Goal: Task Accomplishment & Management: Use online tool/utility

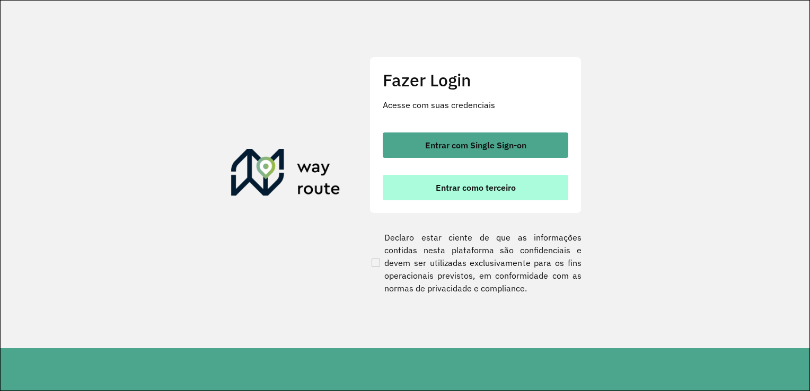
click at [460, 186] on span "Entrar como terceiro" at bounding box center [476, 187] width 80 height 8
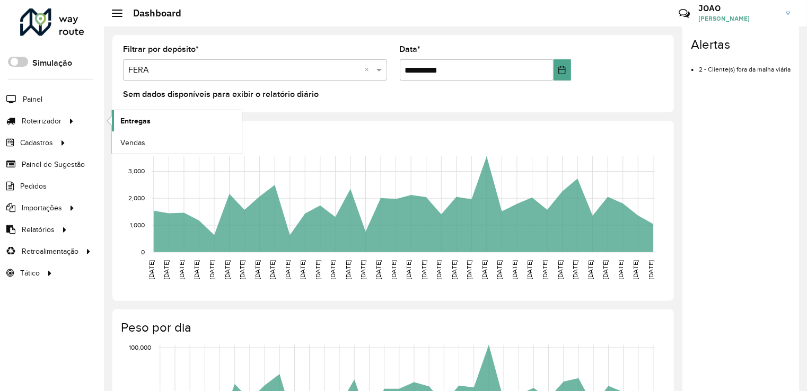
click at [132, 116] on span "Entregas" at bounding box center [135, 121] width 30 height 11
click at [135, 124] on span "Entregas" at bounding box center [135, 121] width 30 height 11
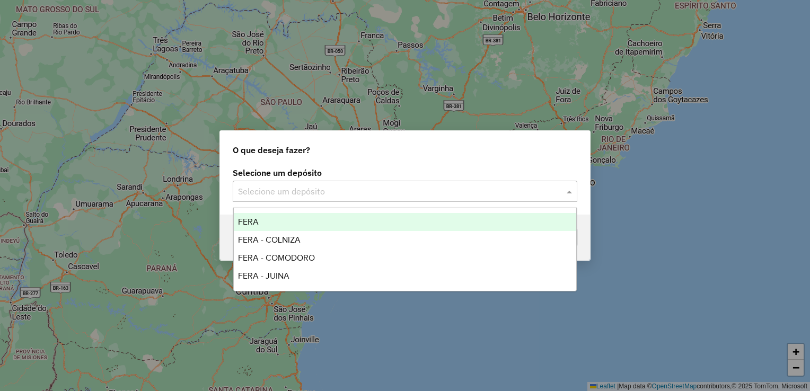
click at [350, 187] on input "text" at bounding box center [394, 192] width 313 height 13
click at [298, 218] on div "FERA" at bounding box center [405, 222] width 343 height 18
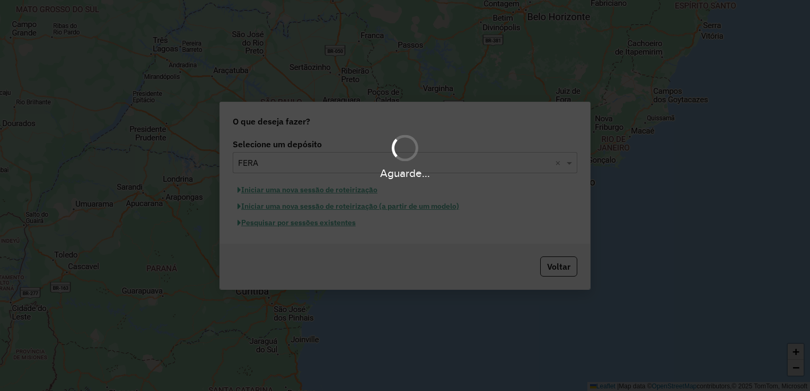
click at [292, 224] on div "Aguarde..." at bounding box center [405, 195] width 810 height 391
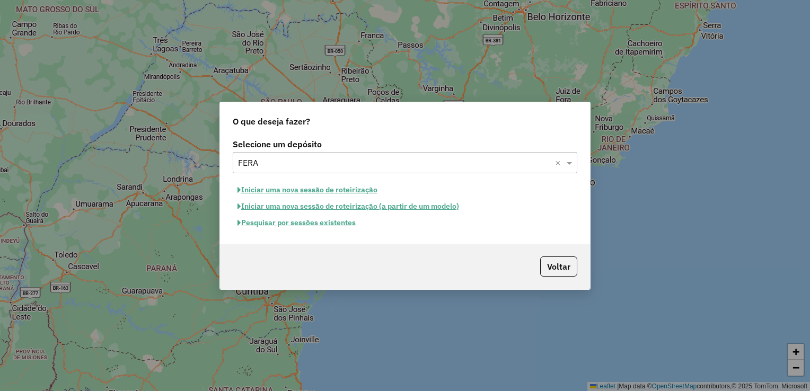
click at [292, 224] on button "Pesquisar por sessões existentes" at bounding box center [297, 223] width 128 height 16
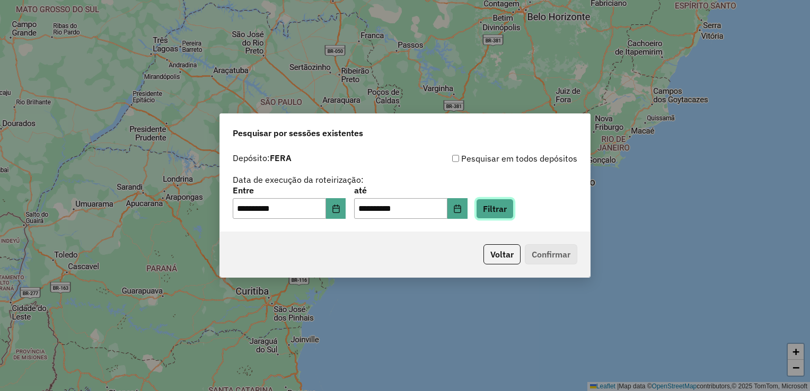
click at [501, 209] on button "Filtrar" at bounding box center [495, 209] width 38 height 20
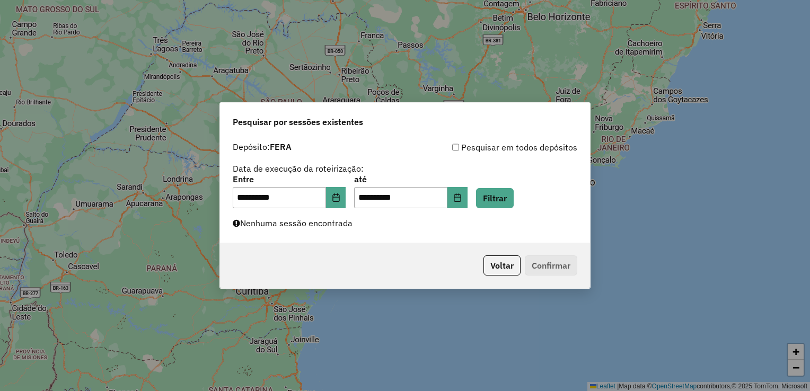
click at [342, 234] on div "**********" at bounding box center [405, 190] width 370 height 106
click at [466, 195] on button "Choose Date" at bounding box center [457, 197] width 20 height 21
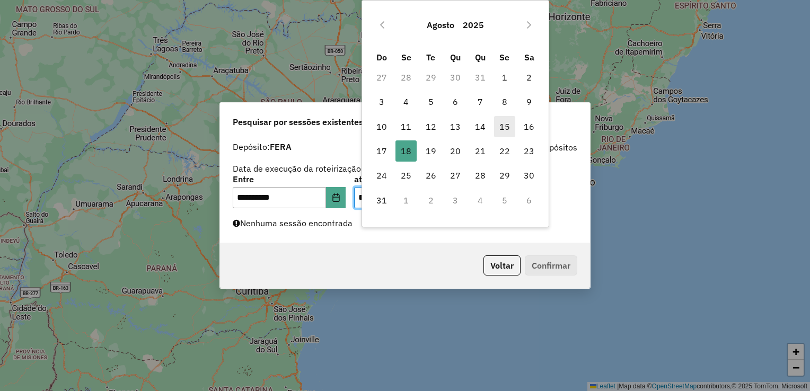
click at [503, 130] on span "15" at bounding box center [504, 126] width 21 height 21
type input "**********"
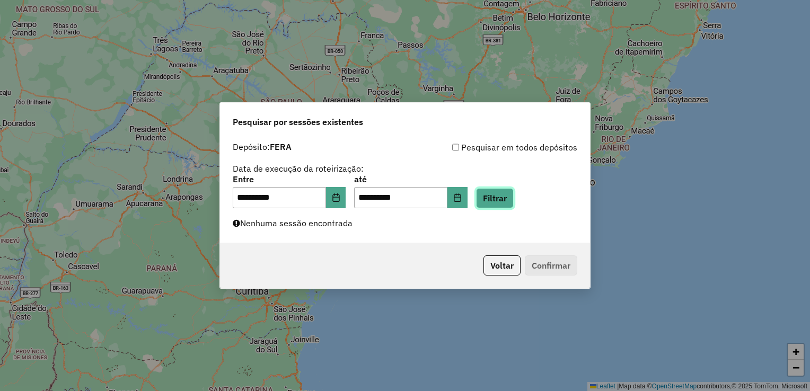
click at [497, 196] on button "Filtrar" at bounding box center [495, 198] width 38 height 20
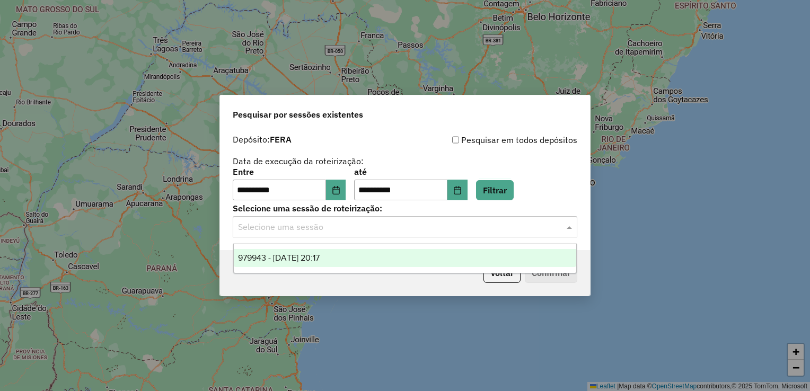
drag, startPoint x: 521, startPoint y: 228, endPoint x: 452, endPoint y: 271, distance: 81.5
click at [521, 228] on input "text" at bounding box center [394, 227] width 313 height 13
click at [300, 262] on span "979943 - 15/08/2025 20:17" at bounding box center [279, 257] width 82 height 9
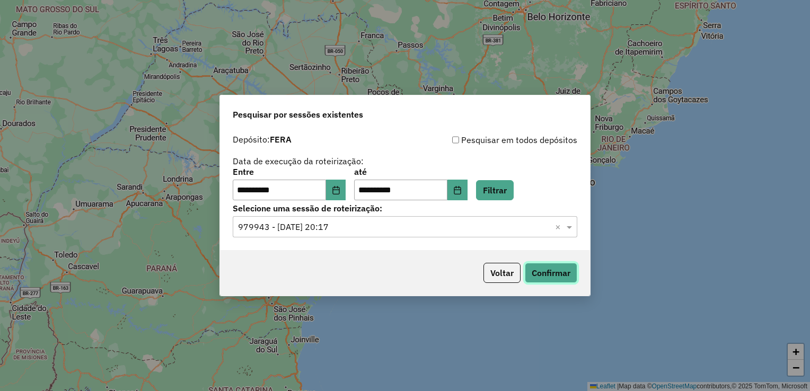
click at [532, 272] on button "Confirmar" at bounding box center [551, 273] width 52 height 20
click at [462, 187] on icon "Choose Date" at bounding box center [457, 190] width 8 height 8
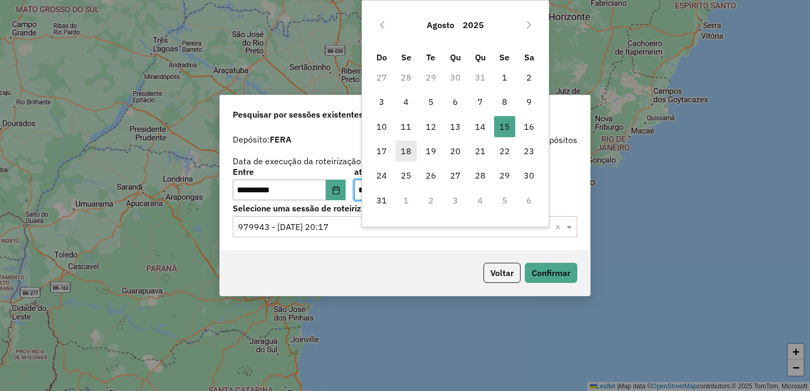
click at [403, 149] on span "18" at bounding box center [405, 150] width 21 height 21
type input "**********"
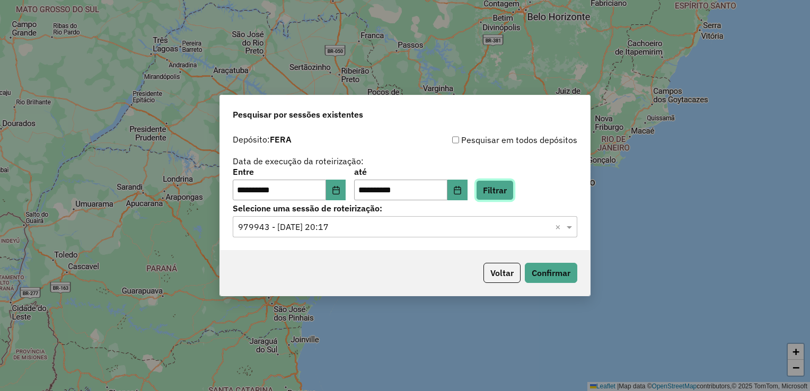
click at [505, 190] on button "Filtrar" at bounding box center [495, 190] width 38 height 20
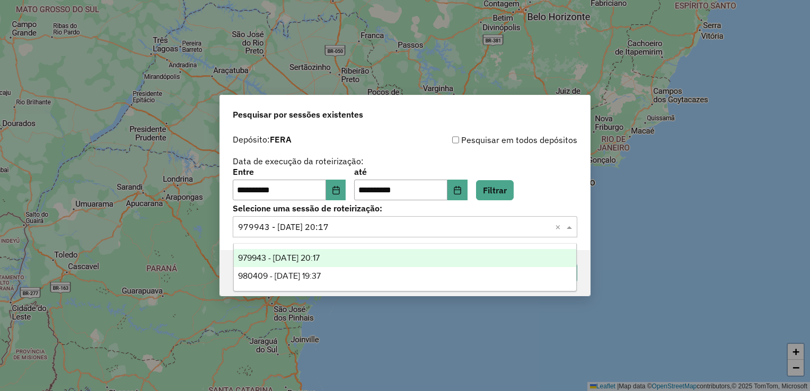
click at [366, 228] on input "text" at bounding box center [394, 227] width 313 height 13
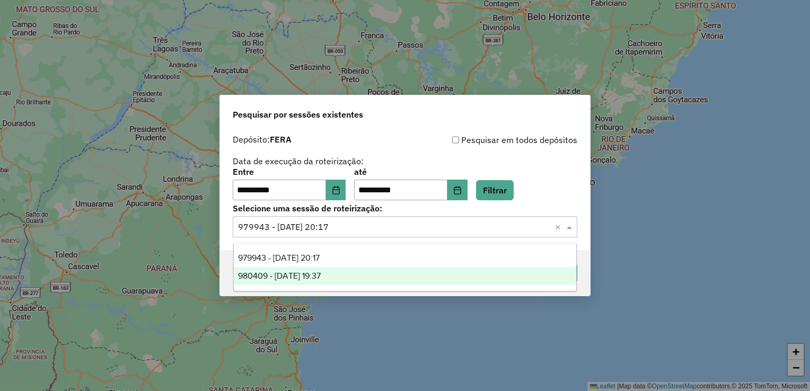
click at [339, 281] on div "980409 - 16/08/2025 19:37" at bounding box center [405, 276] width 343 height 18
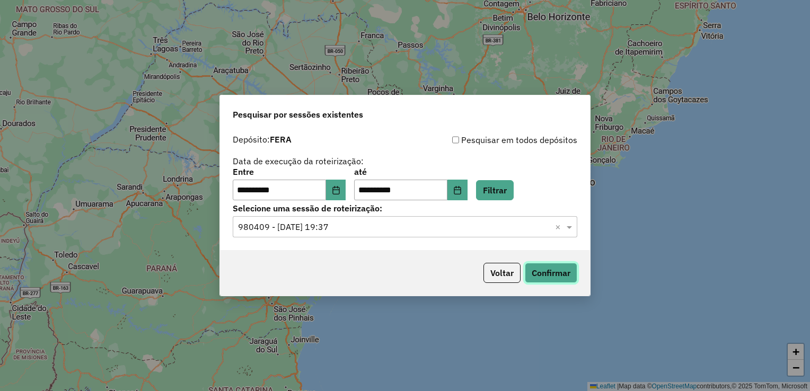
click at [547, 277] on button "Confirmar" at bounding box center [551, 273] width 52 height 20
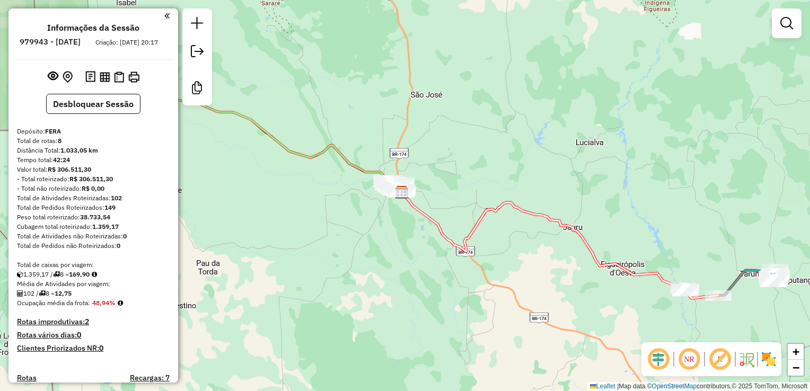
drag, startPoint x: 561, startPoint y: 303, endPoint x: 460, endPoint y: 210, distance: 137.3
click at [473, 224] on div "Janela de atendimento Grade de atendimento Capacidade Transportadoras Veículos …" at bounding box center [405, 195] width 810 height 391
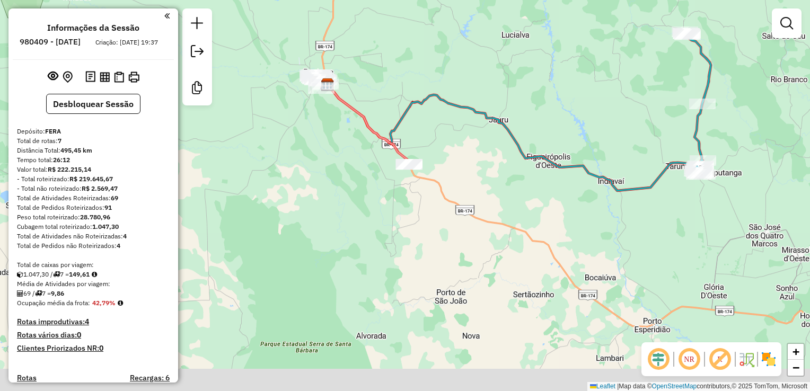
drag, startPoint x: 655, startPoint y: 269, endPoint x: 577, endPoint y: 155, distance: 138.8
click at [577, 155] on div "Janela de atendimento Grade de atendimento Capacidade Transportadoras Veículos …" at bounding box center [405, 195] width 810 height 391
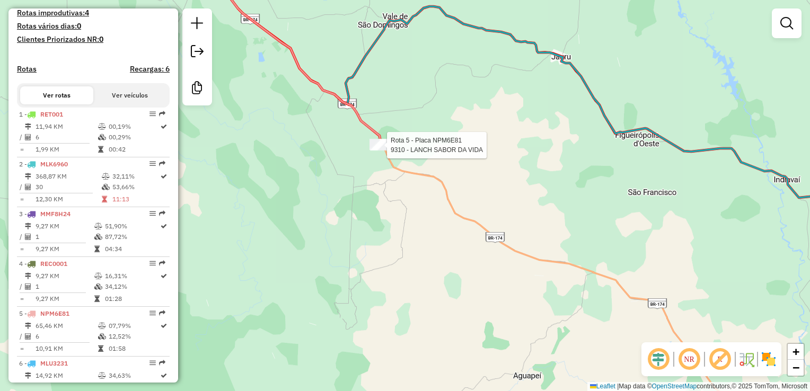
select select "**********"
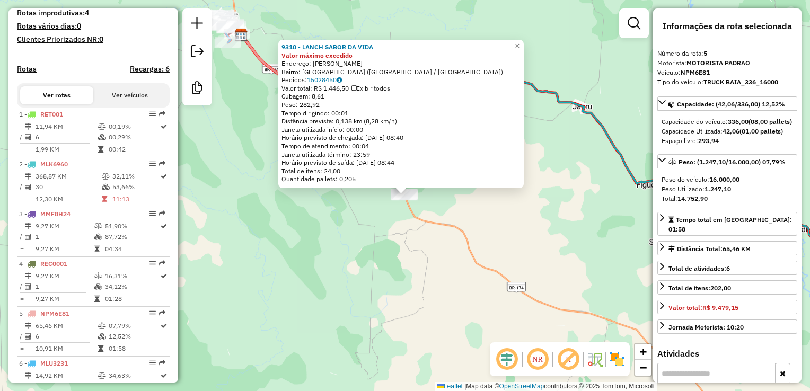
scroll to position [575, 0]
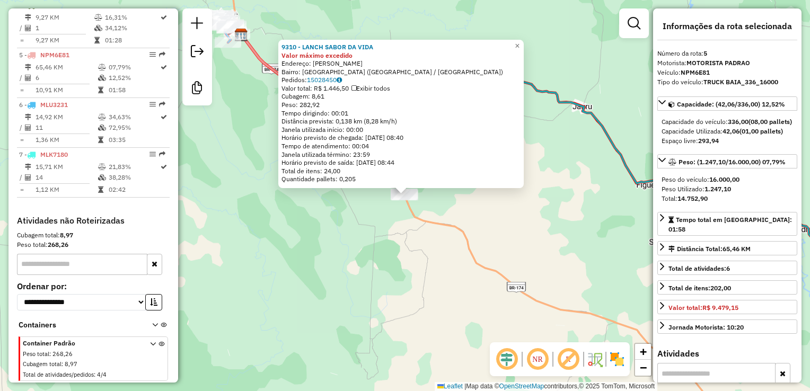
click at [297, 282] on div "9310 - LANCH SABOR DA VIDA Valor máximo excedido Endereço: JOSE MEDEIROS DE ARA…" at bounding box center [405, 195] width 810 height 391
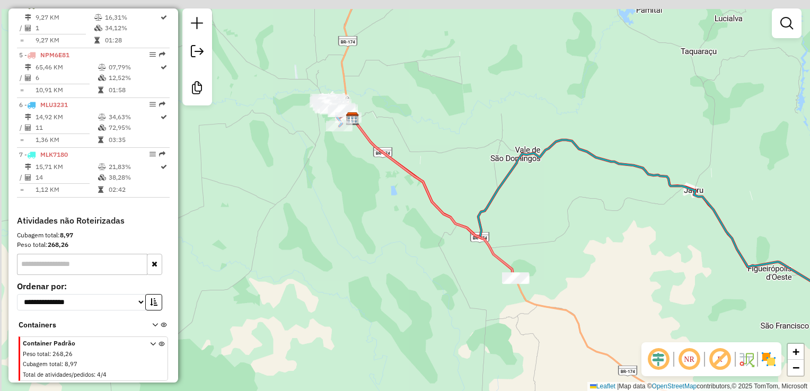
drag, startPoint x: 300, startPoint y: 240, endPoint x: 456, endPoint y: 290, distance: 163.9
click at [486, 377] on div "Janela de atendimento Grade de atendimento Capacidade Transportadoras Veículos …" at bounding box center [405, 195] width 810 height 391
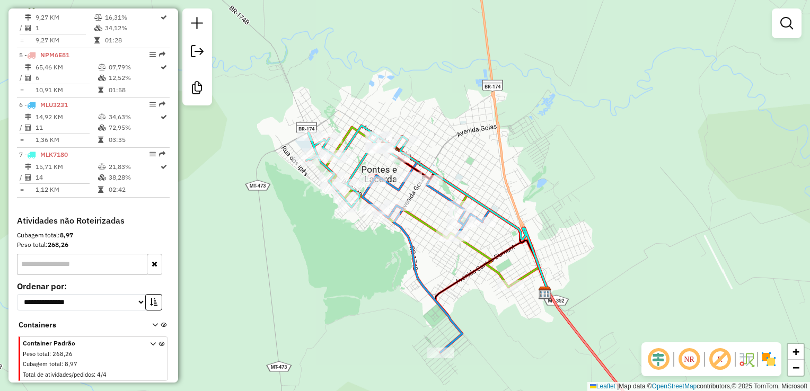
drag, startPoint x: 412, startPoint y: 205, endPoint x: 447, endPoint y: 298, distance: 99.8
click at [447, 298] on div "Janela de atendimento Grade de atendimento Capacidade Transportadoras Veículos …" at bounding box center [405, 195] width 810 height 391
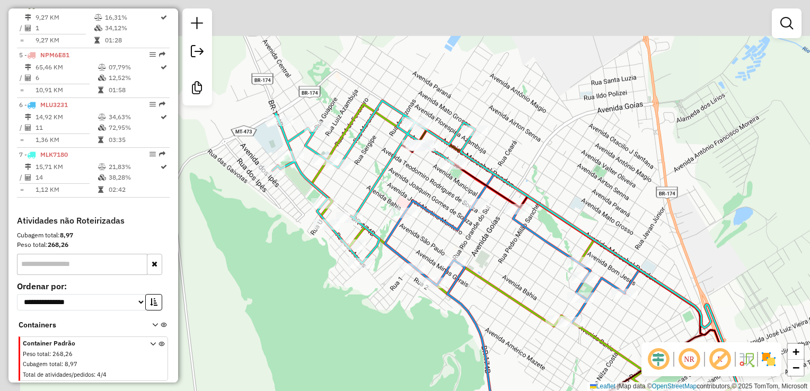
drag, startPoint x: 403, startPoint y: 203, endPoint x: 510, endPoint y: 275, distance: 128.3
click at [510, 275] on div "Janela de atendimento Grade de atendimento Capacidade Transportadoras Veículos …" at bounding box center [405, 195] width 810 height 391
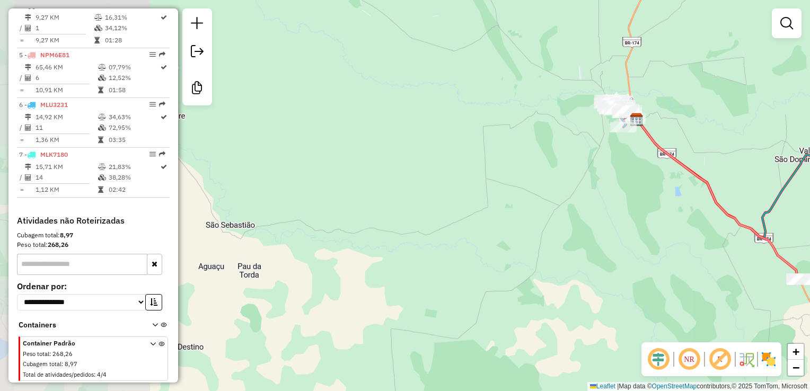
drag, startPoint x: 655, startPoint y: 164, endPoint x: 331, endPoint y: 111, distance: 328.7
click at [382, 124] on div "Janela de atendimento Grade de atendimento Capacidade Transportadoras Veículos …" at bounding box center [405, 195] width 810 height 391
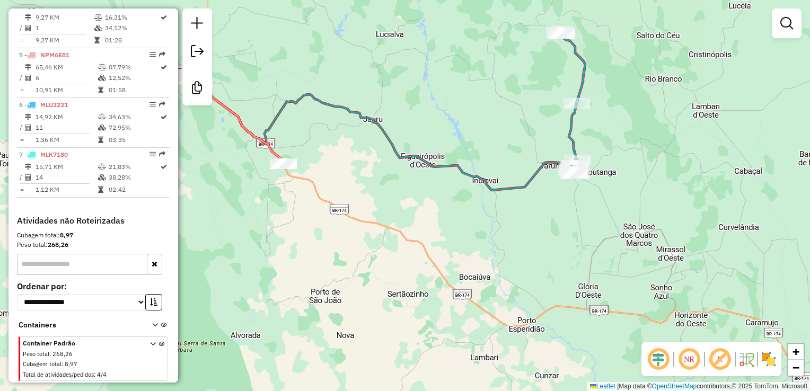
drag, startPoint x: 551, startPoint y: 123, endPoint x: 494, endPoint y: 155, distance: 65.8
click at [491, 152] on div "Janela de atendimento Grade de atendimento Capacidade Transportadoras Veículos …" at bounding box center [405, 195] width 810 height 391
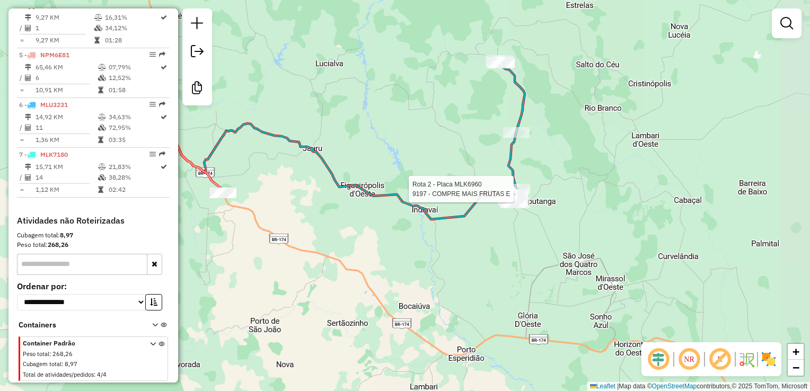
select select "**********"
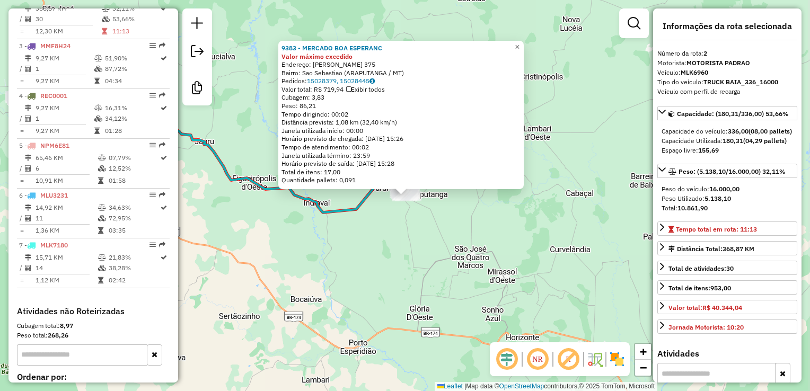
scroll to position [466, 0]
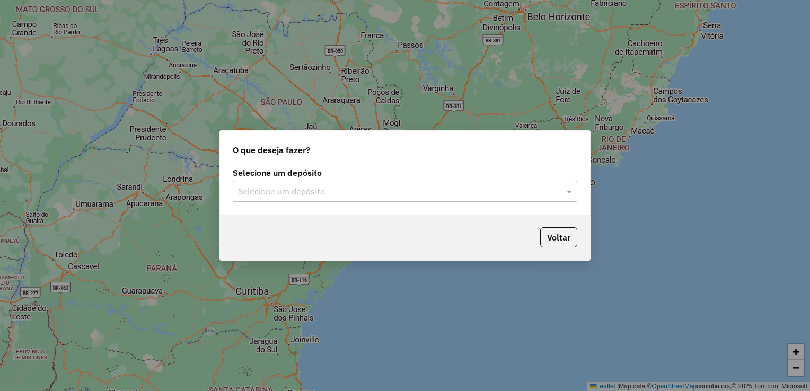
click at [363, 193] on input "text" at bounding box center [394, 192] width 313 height 13
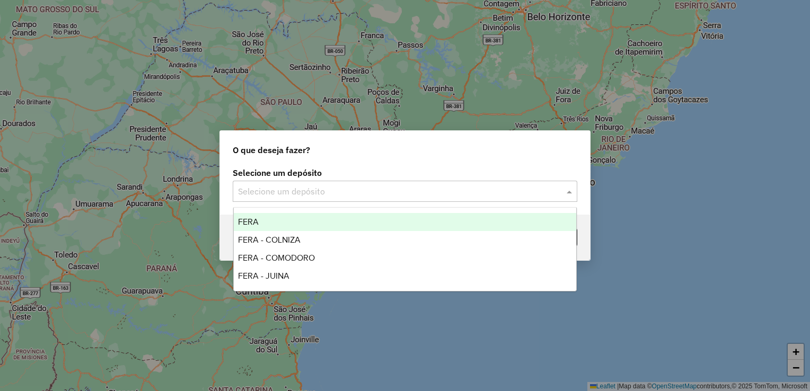
click at [305, 224] on div "FERA" at bounding box center [405, 222] width 343 height 18
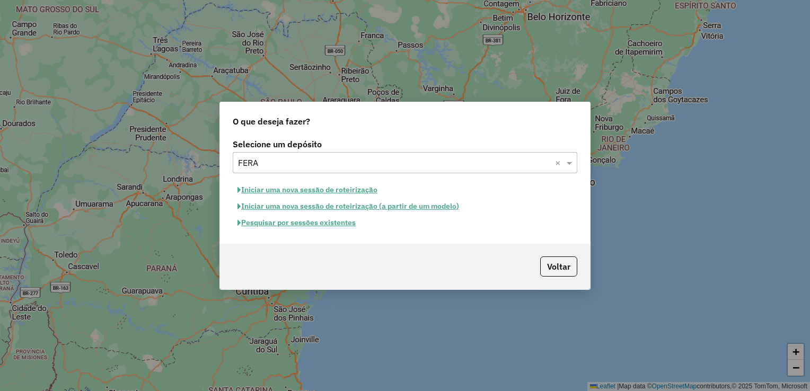
click at [298, 222] on button "Pesquisar por sessões existentes" at bounding box center [297, 223] width 128 height 16
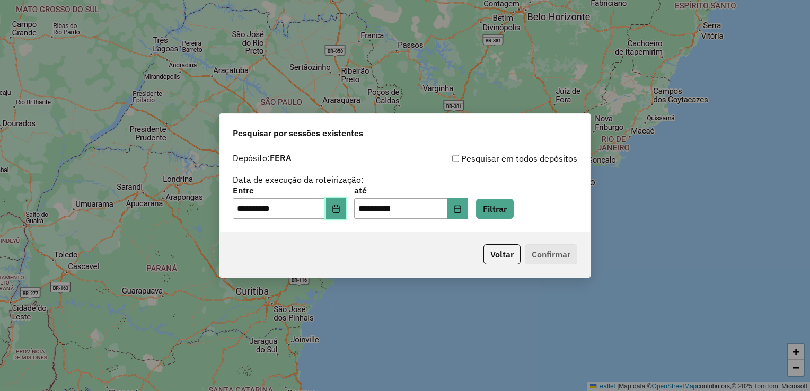
click at [340, 210] on icon "Choose Date" at bounding box center [336, 209] width 8 height 8
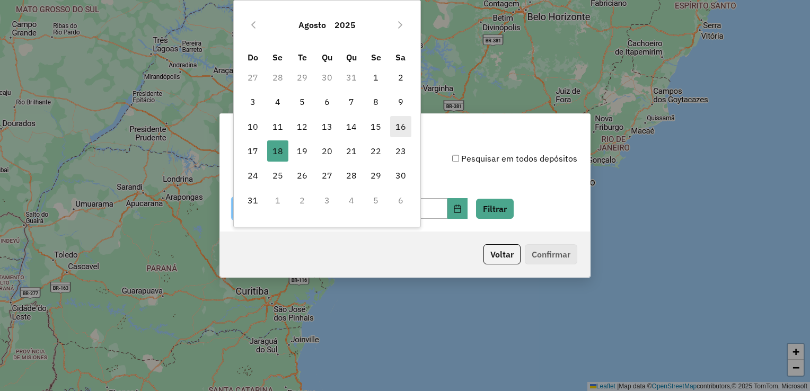
click at [392, 126] on span "16" at bounding box center [400, 126] width 21 height 21
type input "**********"
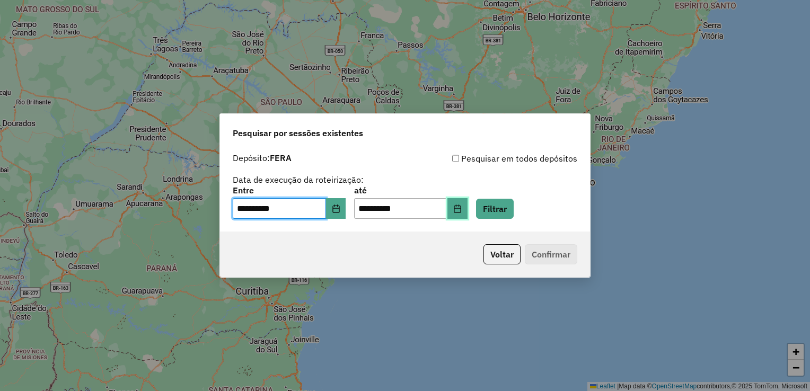
click at [462, 208] on icon "Choose Date" at bounding box center [457, 209] width 8 height 8
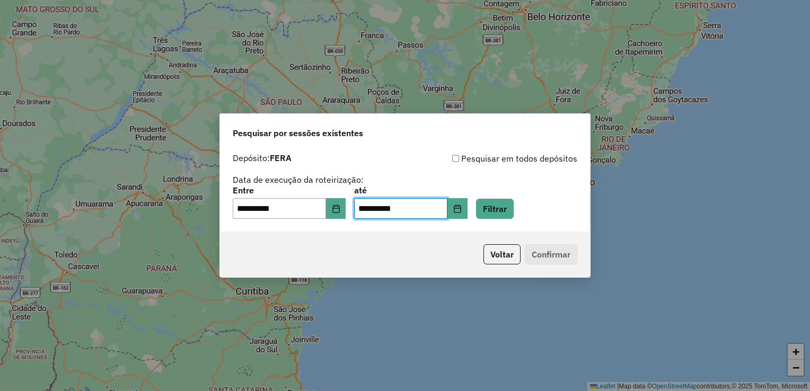
click at [551, 228] on div "**********" at bounding box center [405, 190] width 370 height 84
click at [512, 212] on button "Filtrar" at bounding box center [495, 209] width 38 height 20
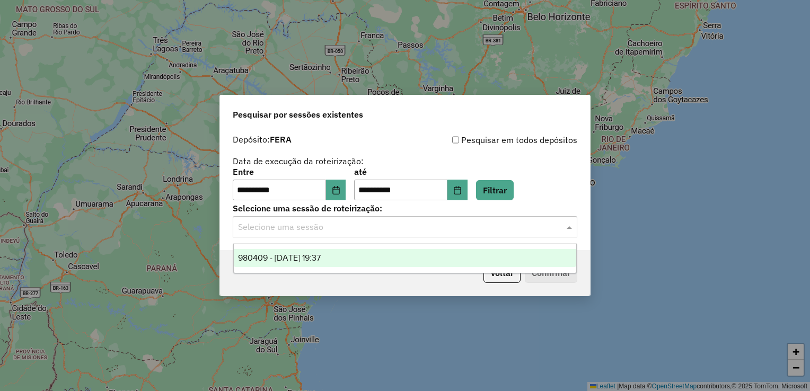
drag, startPoint x: 392, startPoint y: 235, endPoint x: 386, endPoint y: 234, distance: 6.4
click at [392, 234] on div "Selecione uma sessão" at bounding box center [405, 226] width 345 height 21
click at [312, 256] on span "980409 - 16/08/2025 19:37" at bounding box center [279, 257] width 83 height 9
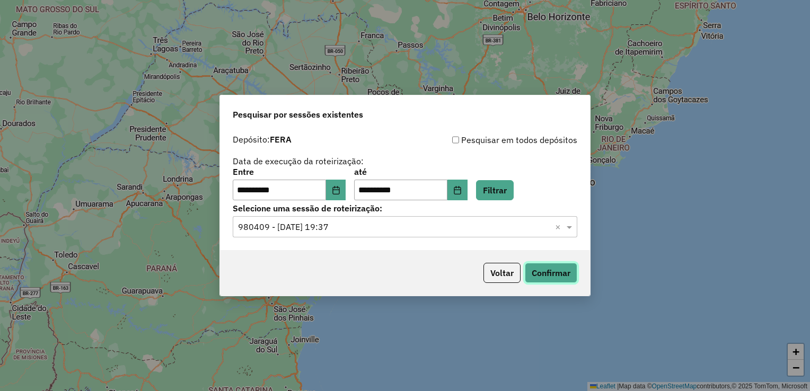
click at [549, 274] on button "Confirmar" at bounding box center [551, 273] width 52 height 20
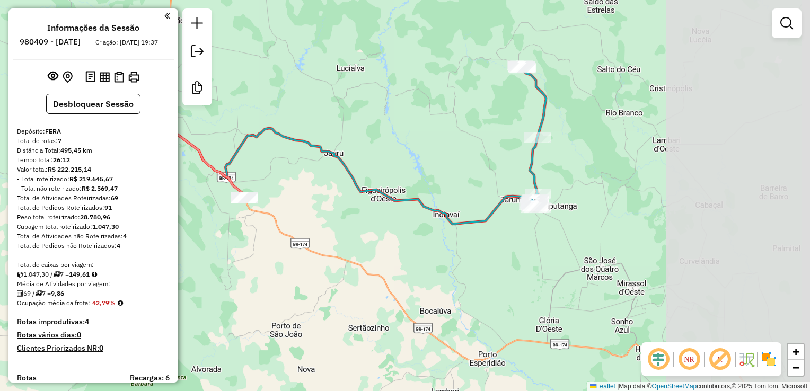
drag, startPoint x: 710, startPoint y: 261, endPoint x: 444, endPoint y: 177, distance: 278.5
click at [449, 178] on div "Janela de atendimento Grade de atendimento Capacidade Transportadoras Veículos …" at bounding box center [405, 195] width 810 height 391
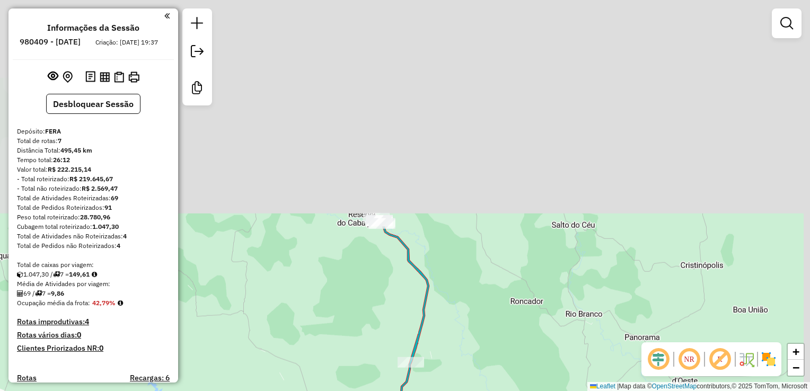
drag, startPoint x: 517, startPoint y: 46, endPoint x: 405, endPoint y: 240, distance: 224.2
click at [420, 287] on div "Janela de atendimento Grade de atendimento Capacidade Transportadoras Veículos …" at bounding box center [405, 195] width 810 height 391
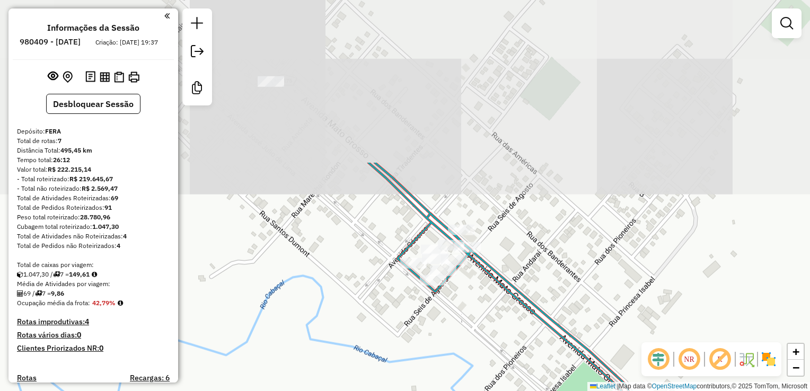
drag, startPoint x: 454, startPoint y: 160, endPoint x: 428, endPoint y: 285, distance: 127.8
click at [428, 288] on div "Janela de atendimento Grade de atendimento Capacidade Transportadoras Veículos …" at bounding box center [405, 195] width 810 height 391
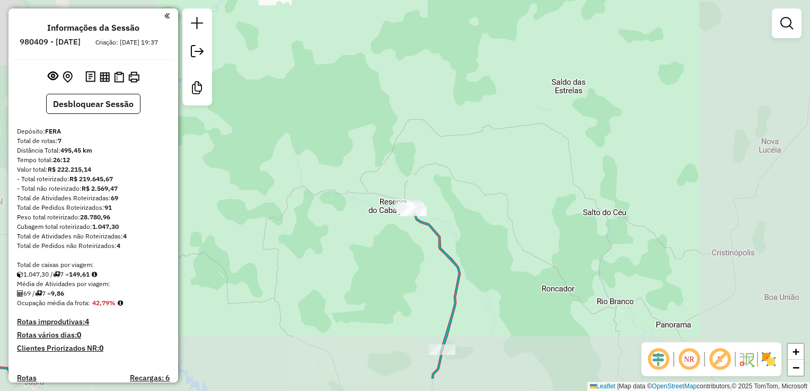
drag, startPoint x: 422, startPoint y: 324, endPoint x: 411, endPoint y: 173, distance: 151.5
click at [411, 173] on div "Janela de atendimento Grade de atendimento Capacidade Transportadoras Veículos …" at bounding box center [405, 195] width 810 height 391
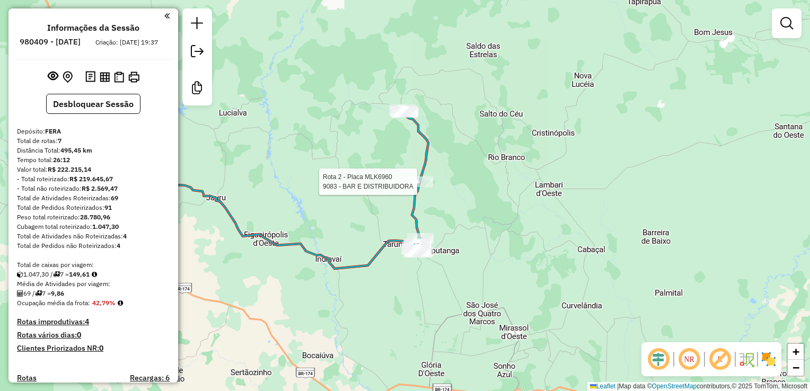
select select "**********"
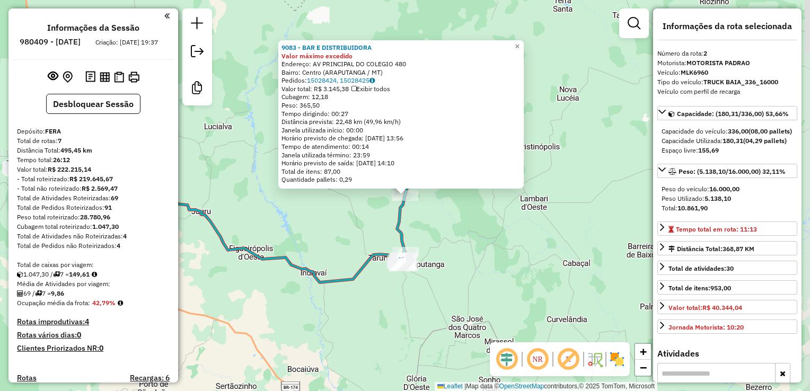
scroll to position [466, 0]
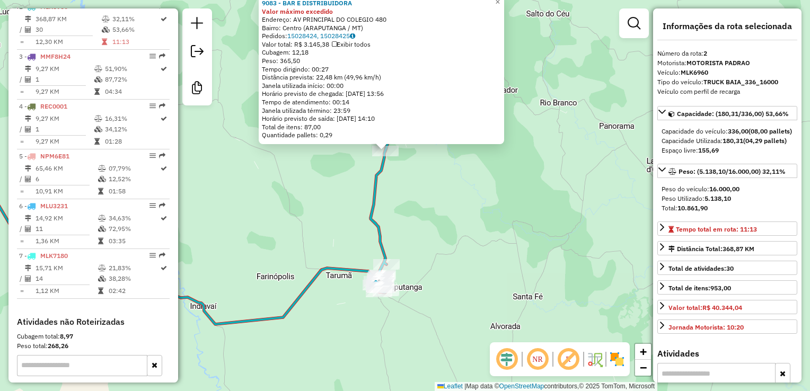
click at [420, 232] on div "9083 - BAR E DISTRIBUIDORA Valor máximo excedido Endereço: AV PRINCIPAL DO COLE…" at bounding box center [405, 195] width 810 height 391
